Goal: Task Accomplishment & Management: Use online tool/utility

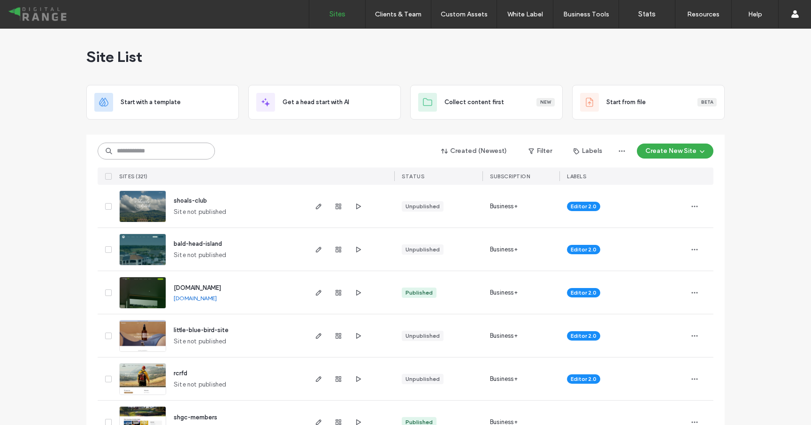
click at [148, 152] on input at bounding box center [156, 151] width 117 height 17
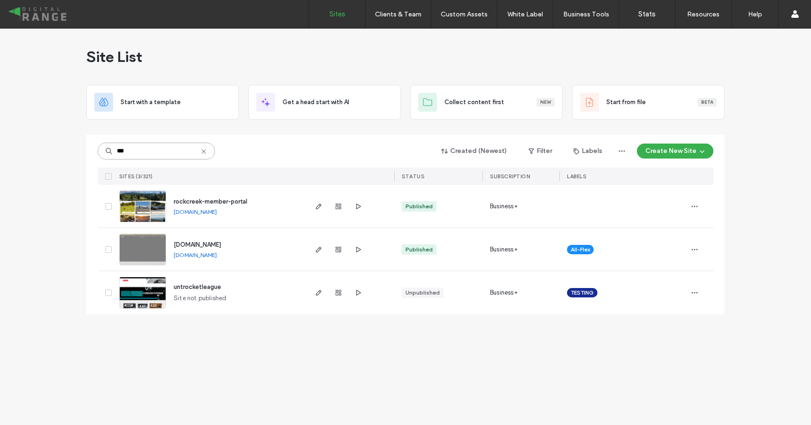
type input "***"
click at [208, 244] on span "www.rockcreekcattlecompany.com" at bounding box center [197, 244] width 47 height 7
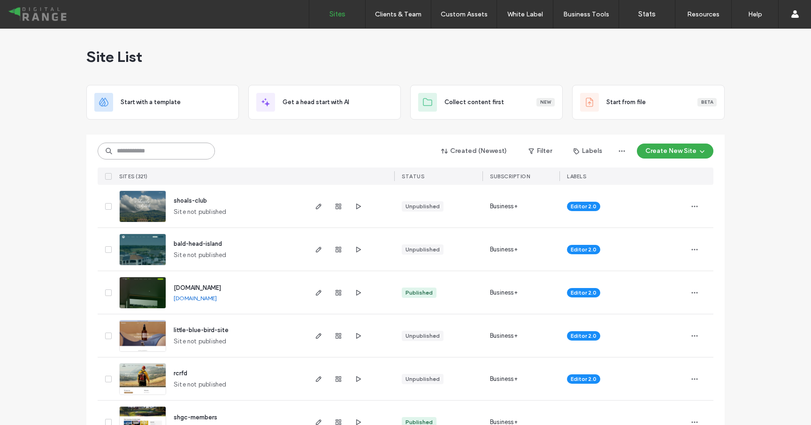
click at [177, 149] on input at bounding box center [156, 151] width 117 height 17
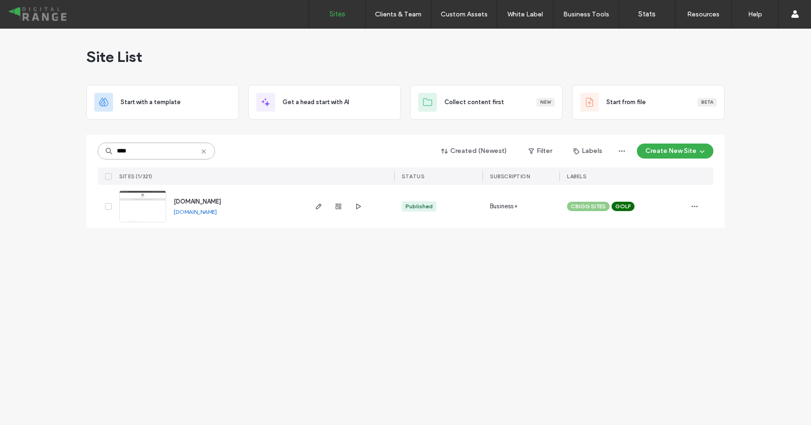
type input "****"
click at [209, 203] on span "[DOMAIN_NAME]" at bounding box center [197, 201] width 47 height 7
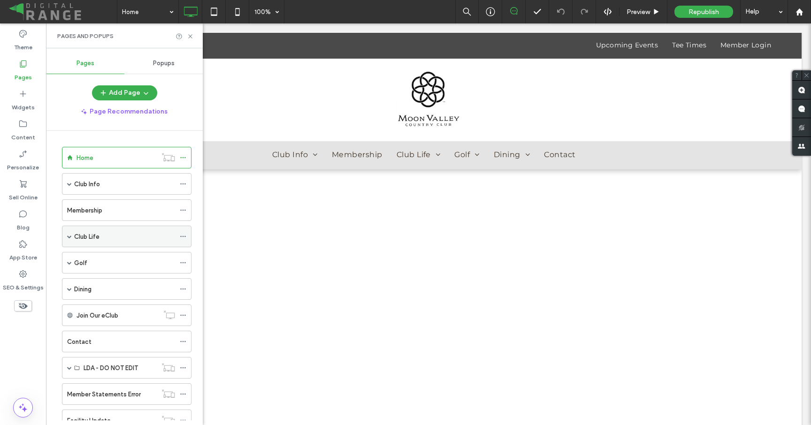
click at [71, 235] on span at bounding box center [69, 236] width 5 height 5
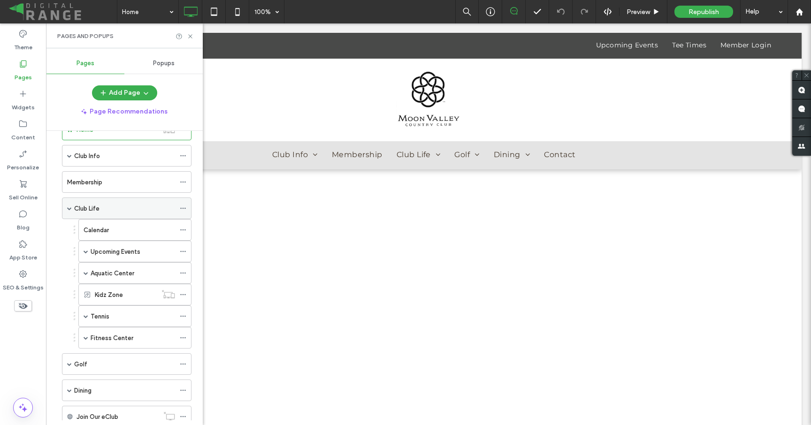
scroll to position [30, 0]
click at [105, 229] on label "Calendar" at bounding box center [96, 228] width 25 height 16
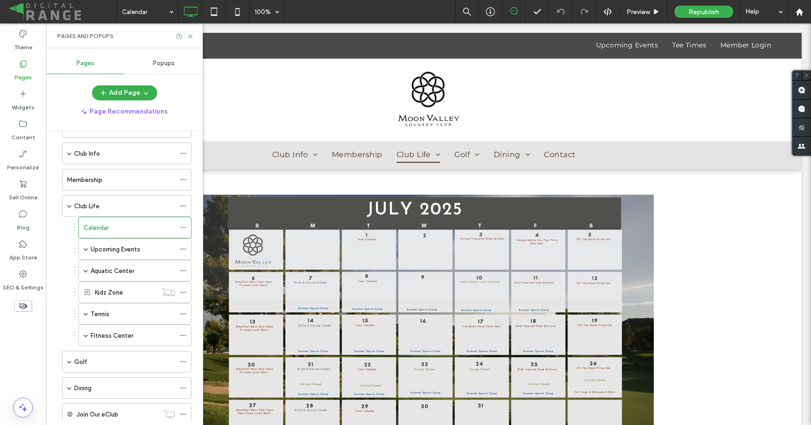
scroll to position [0, 0]
click at [190, 36] on use at bounding box center [190, 36] width 4 height 4
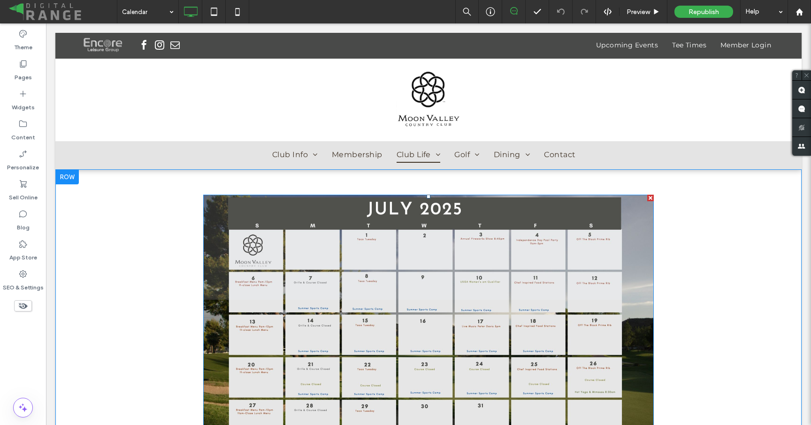
click at [346, 235] on img at bounding box center [428, 321] width 450 height 253
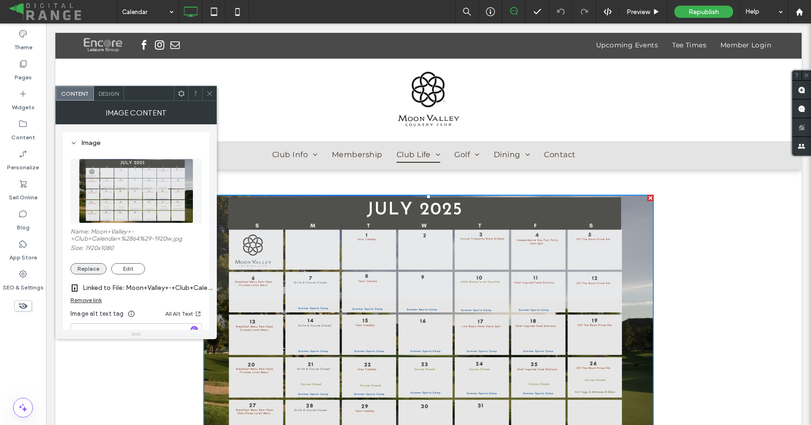
click at [83, 266] on button "Replace" at bounding box center [88, 268] width 36 height 11
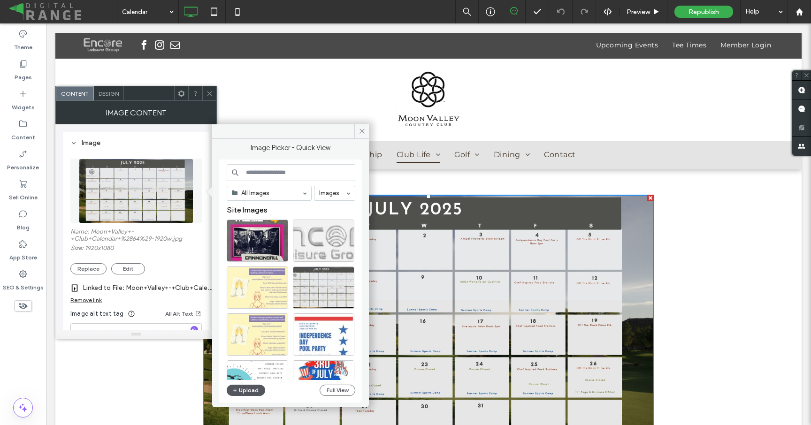
click at [243, 392] on button "Upload" at bounding box center [246, 390] width 38 height 11
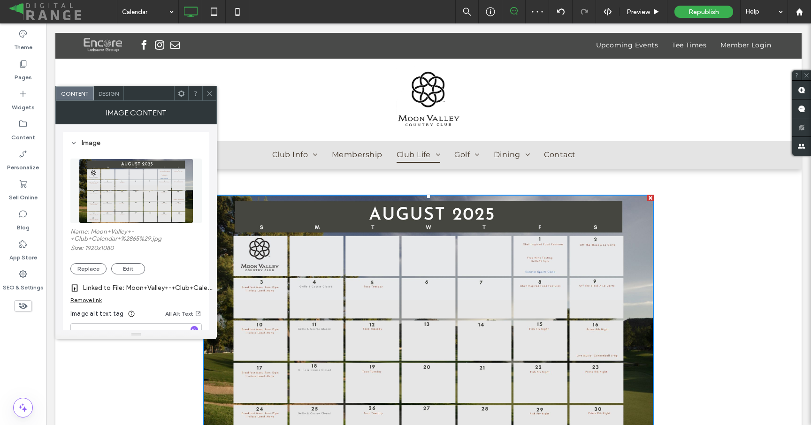
click at [98, 299] on div "Remove link" at bounding box center [85, 300] width 31 height 7
click at [104, 293] on label "Link image" at bounding box center [132, 287] width 125 height 17
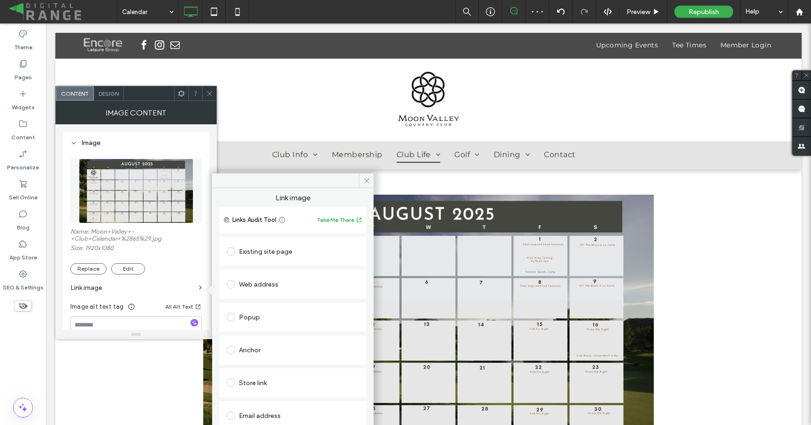
scroll to position [48, 0]
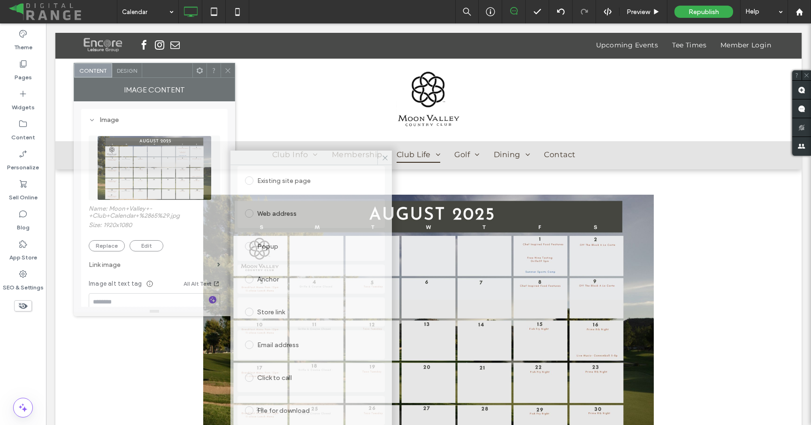
drag, startPoint x: 168, startPoint y: 98, endPoint x: 189, endPoint y: 74, distance: 32.0
click at [189, 74] on div at bounding box center [167, 70] width 50 height 14
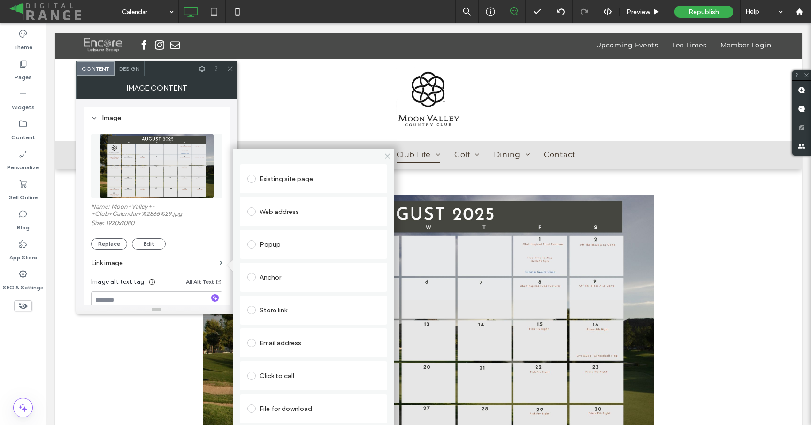
click at [285, 404] on div "File for download" at bounding box center [313, 408] width 132 height 15
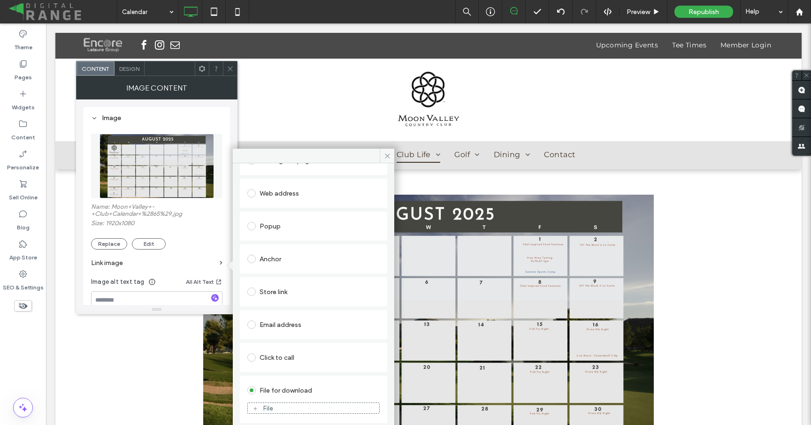
click at [275, 409] on div "File" at bounding box center [313, 408] width 131 height 8
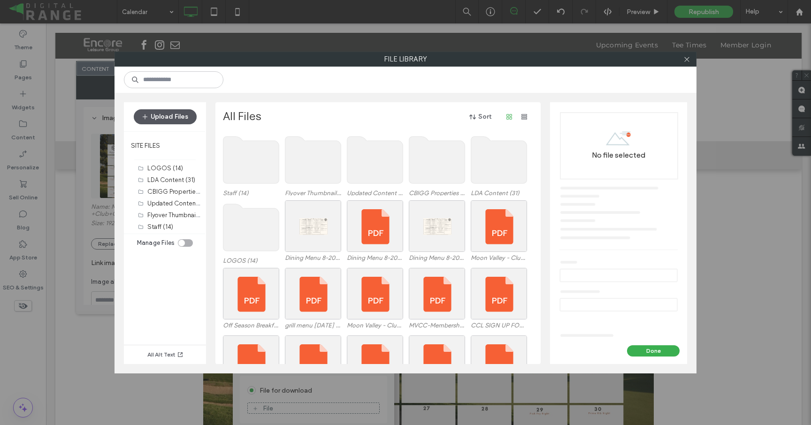
click at [185, 113] on button "Upload Files" at bounding box center [165, 116] width 63 height 15
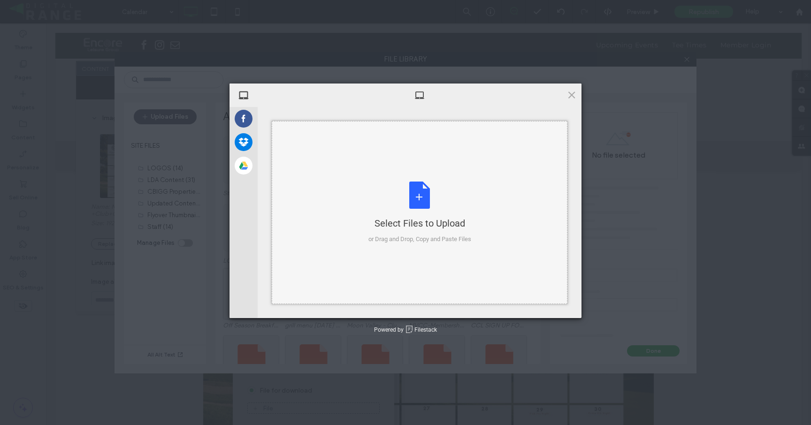
click at [319, 155] on div "Select Files to Upload or Drag and Drop, Copy and Paste Files" at bounding box center [420, 212] width 296 height 183
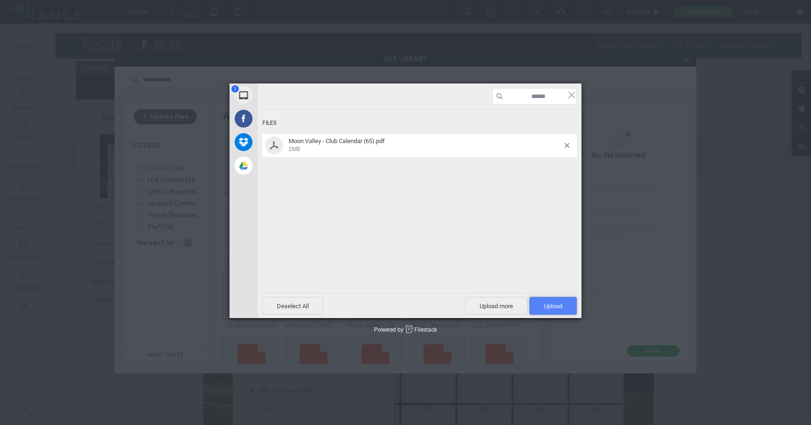
click at [541, 304] on span "Upload 1" at bounding box center [552, 306] width 47 height 18
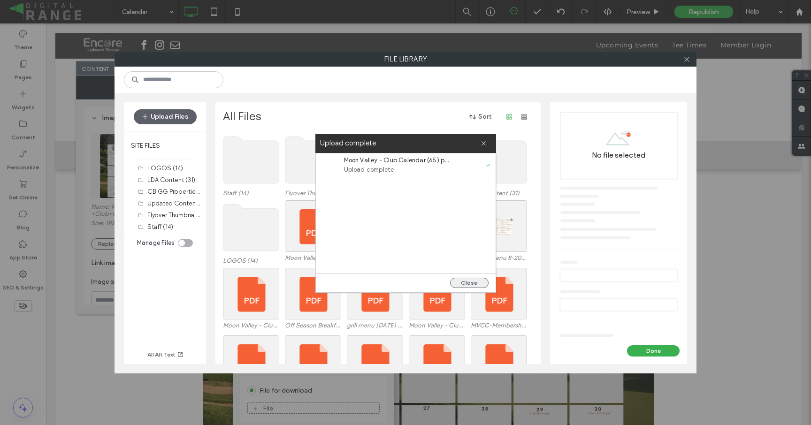
click at [479, 287] on button "Close" at bounding box center [469, 283] width 38 height 10
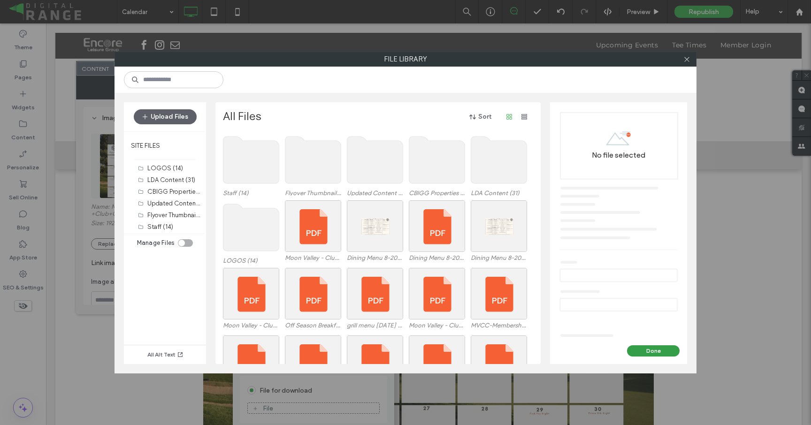
click at [644, 355] on button "Done" at bounding box center [653, 350] width 53 height 11
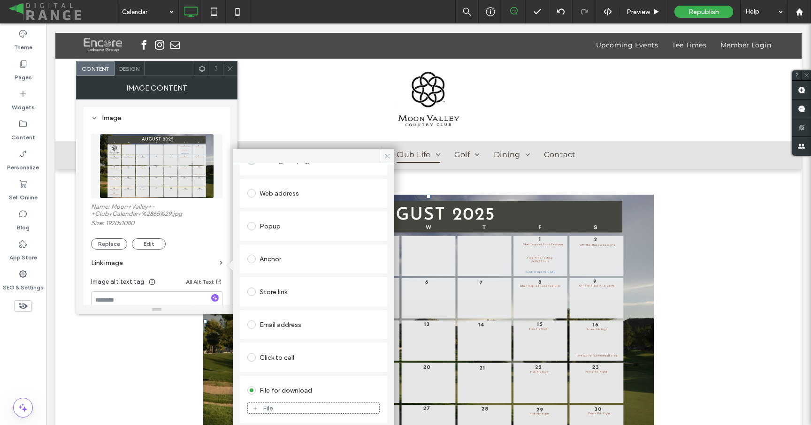
click at [264, 404] on div "File" at bounding box center [268, 408] width 10 height 8
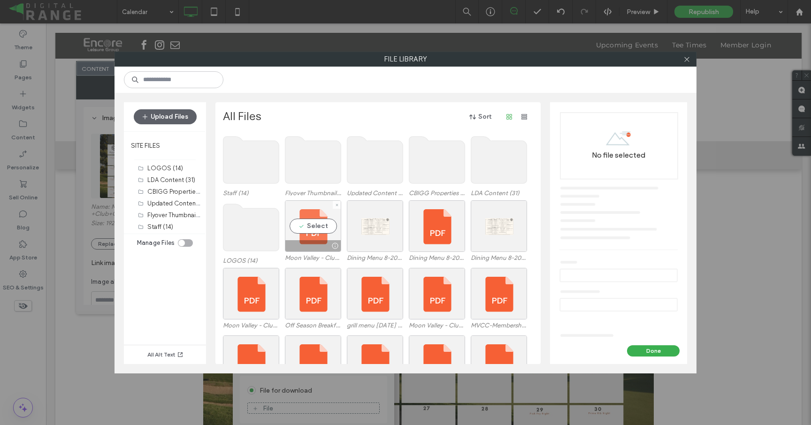
click at [309, 239] on div "Select" at bounding box center [313, 226] width 56 height 52
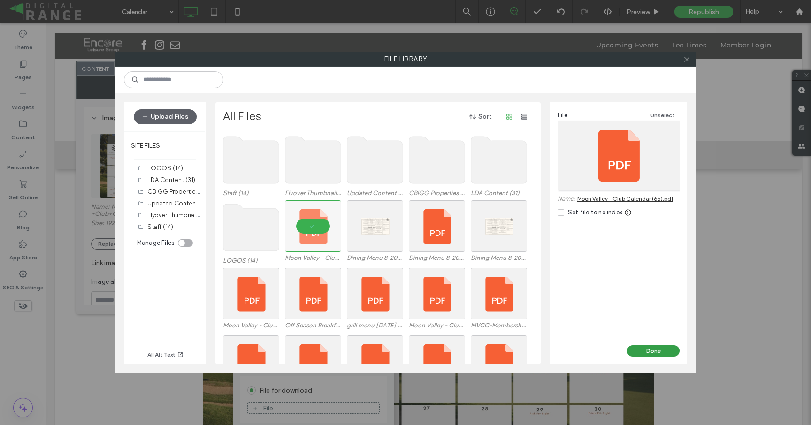
click at [648, 350] on button "Done" at bounding box center [653, 350] width 53 height 11
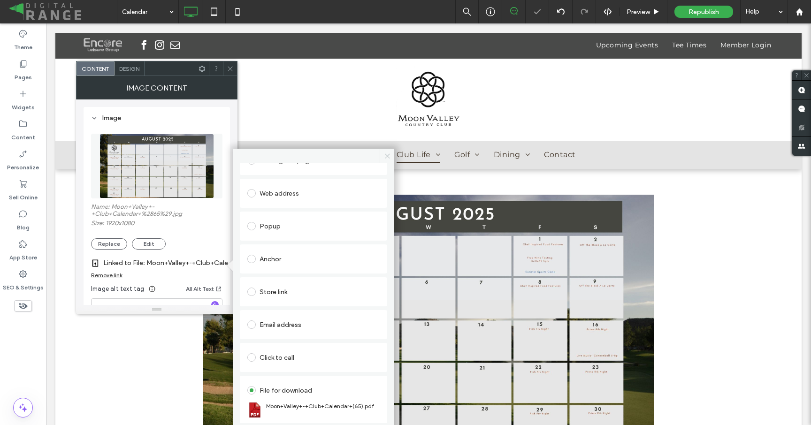
click at [384, 160] on span at bounding box center [387, 156] width 15 height 14
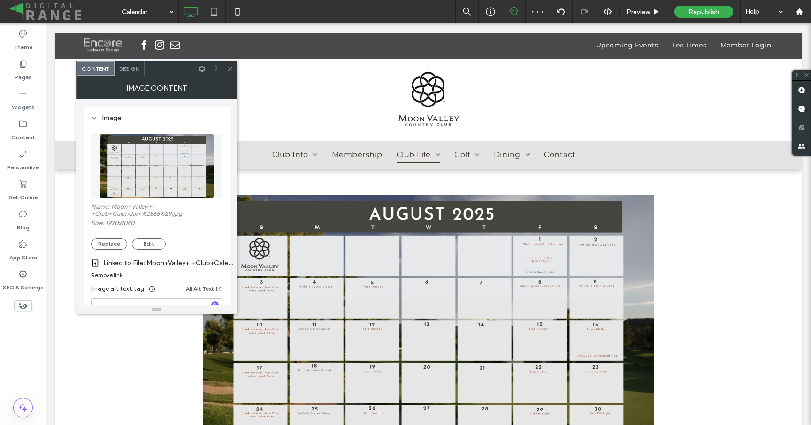
click at [235, 67] on div at bounding box center [230, 68] width 14 height 14
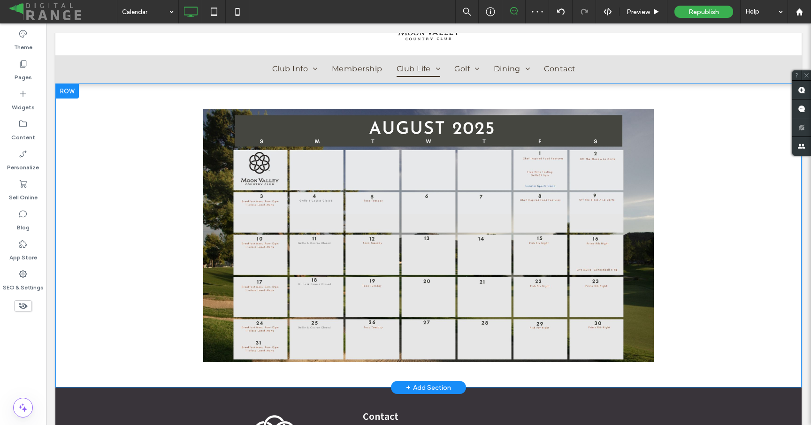
scroll to position [0, 0]
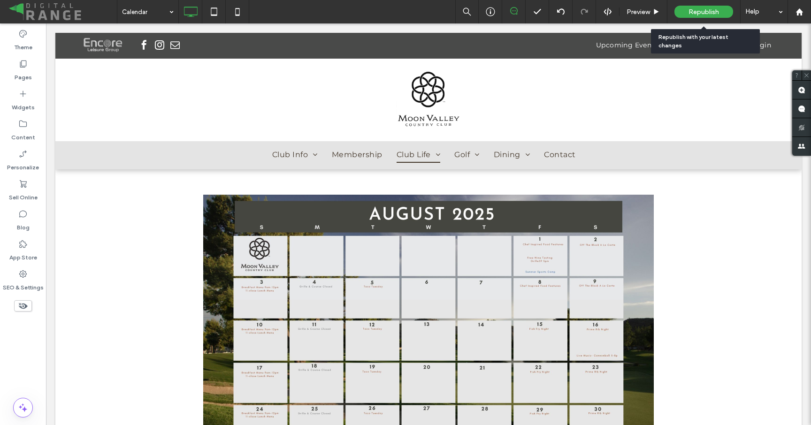
click at [707, 9] on span "Republish" at bounding box center [703, 12] width 30 height 8
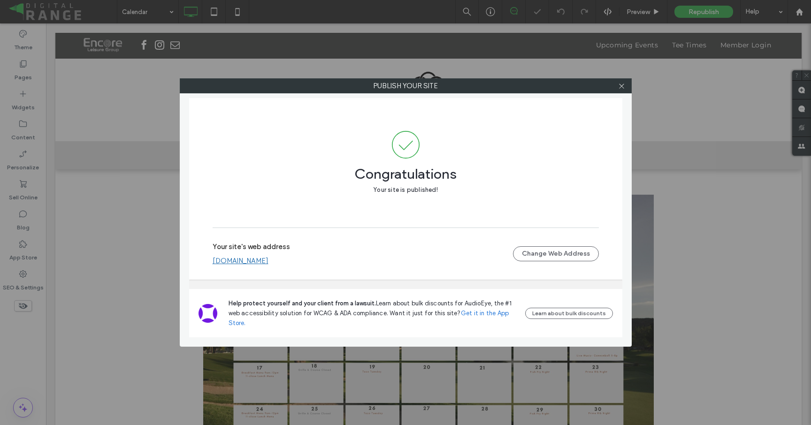
click at [616, 84] on div at bounding box center [622, 86] width 14 height 14
click at [620, 84] on use at bounding box center [621, 86] width 5 height 5
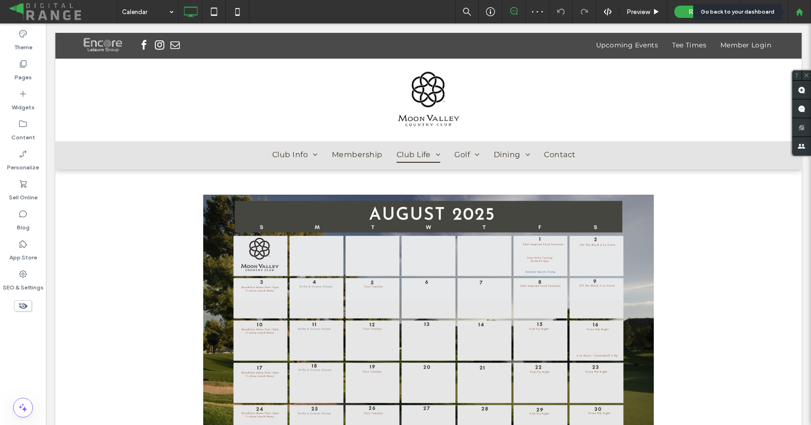
click at [802, 14] on icon at bounding box center [799, 12] width 8 height 8
